Goal: Browse casually: Explore the website without a specific task or goal

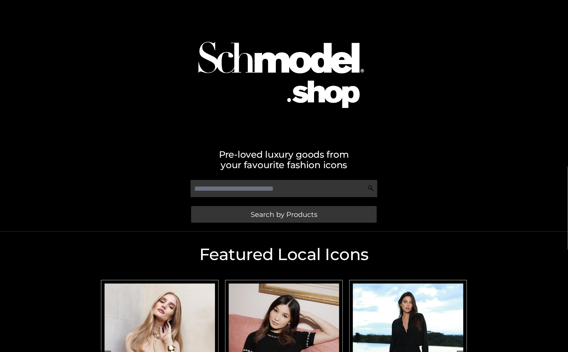
scroll to position [140, 0]
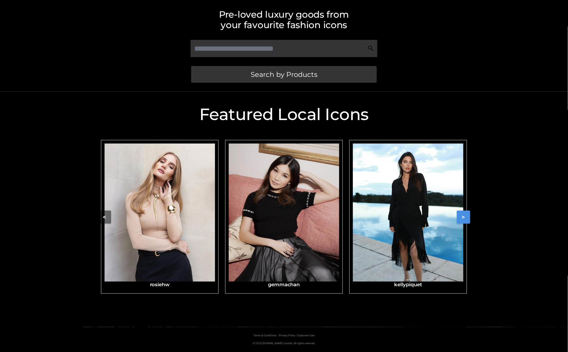
click at [458, 213] on button ">" at bounding box center [463, 216] width 13 height 13
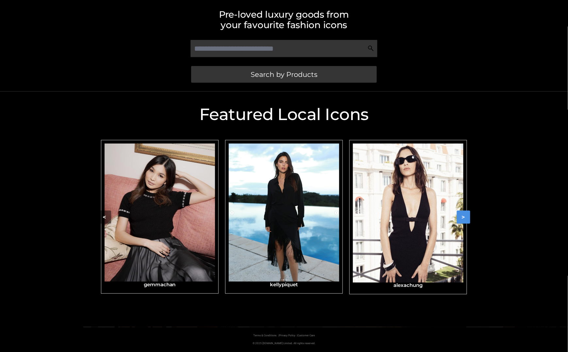
click at [458, 213] on button ">" at bounding box center [463, 216] width 13 height 13
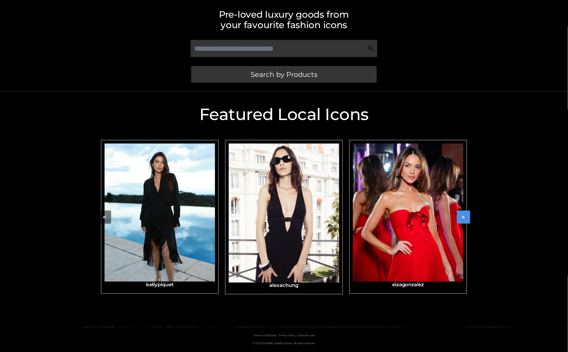
click at [458, 213] on button ">" at bounding box center [463, 216] width 13 height 13
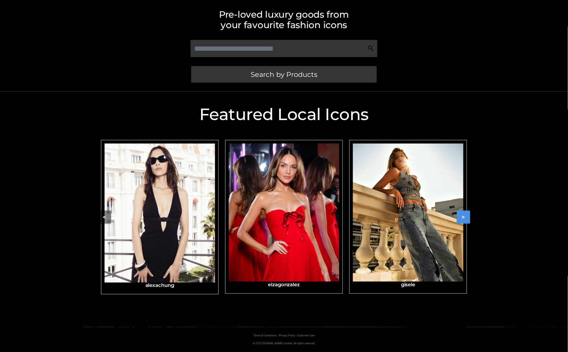
click at [458, 213] on button ">" at bounding box center [463, 216] width 13 height 13
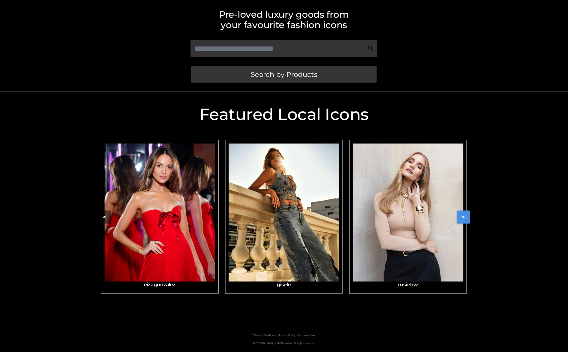
click at [458, 213] on button ">" at bounding box center [463, 216] width 13 height 13
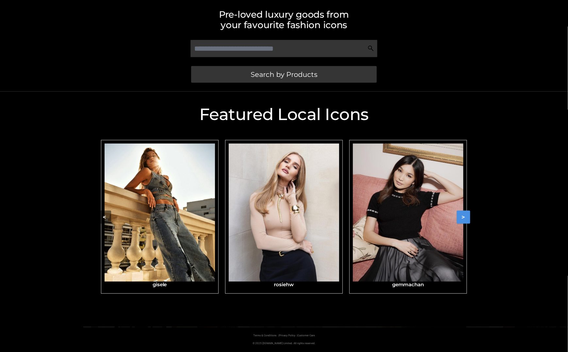
click at [458, 213] on button ">" at bounding box center [463, 216] width 13 height 13
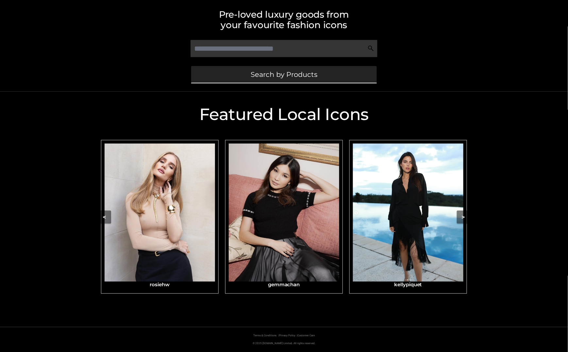
click at [297, 75] on span "Search by Products" at bounding box center [284, 74] width 67 height 7
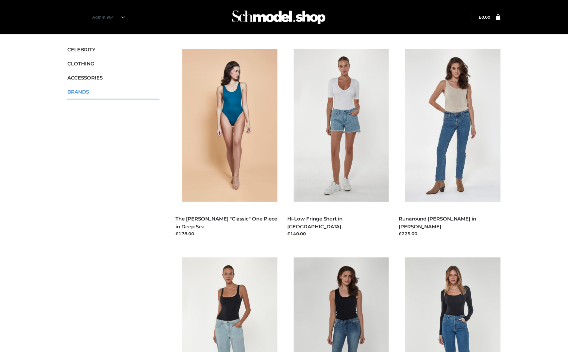
click at [79, 90] on span "BRANDS" at bounding box center [113, 92] width 92 height 8
click at [75, 90] on span "BRANDS" at bounding box center [113, 92] width 92 height 8
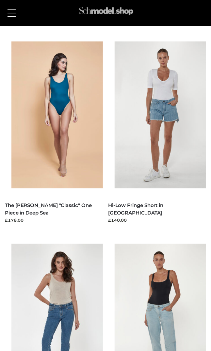
click at [106, 14] on img at bounding box center [106, 13] width 57 height 18
click at [9, 15] on button at bounding box center [11, 13] width 15 height 16
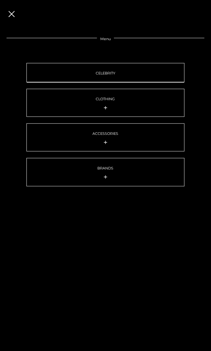
click at [95, 79] on link "CELEBRITY" at bounding box center [105, 72] width 158 height 19
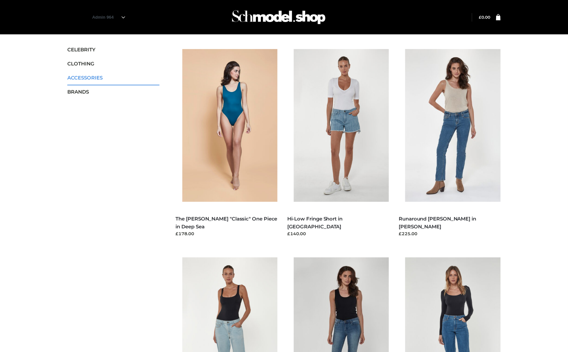
click at [79, 80] on span "ACCESSORIES" at bounding box center [113, 78] width 92 height 8
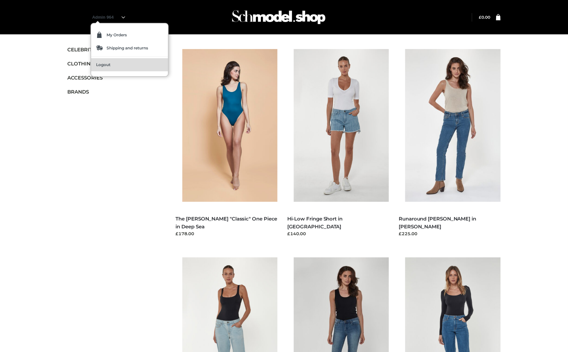
click at [106, 66] on span "Logout" at bounding box center [103, 65] width 14 height 4
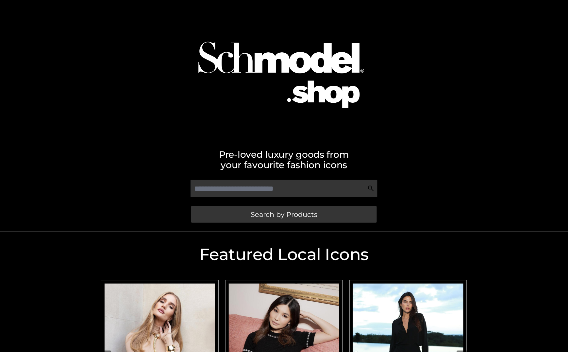
click at [436, 118] on div at bounding box center [284, 68] width 372 height 131
click at [454, 115] on div at bounding box center [284, 68] width 372 height 131
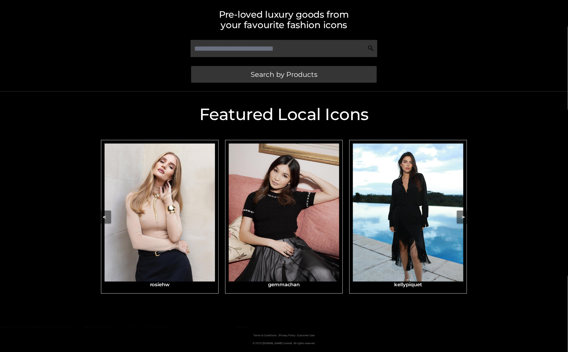
click at [499, 95] on div "Featured Local Icons​ < slide 6 to 8 of 6 [PERSON_NAME] [PERSON_NAME] [PERSON_N…" at bounding box center [284, 208] width 568 height 235
